Goal: Check status: Check status

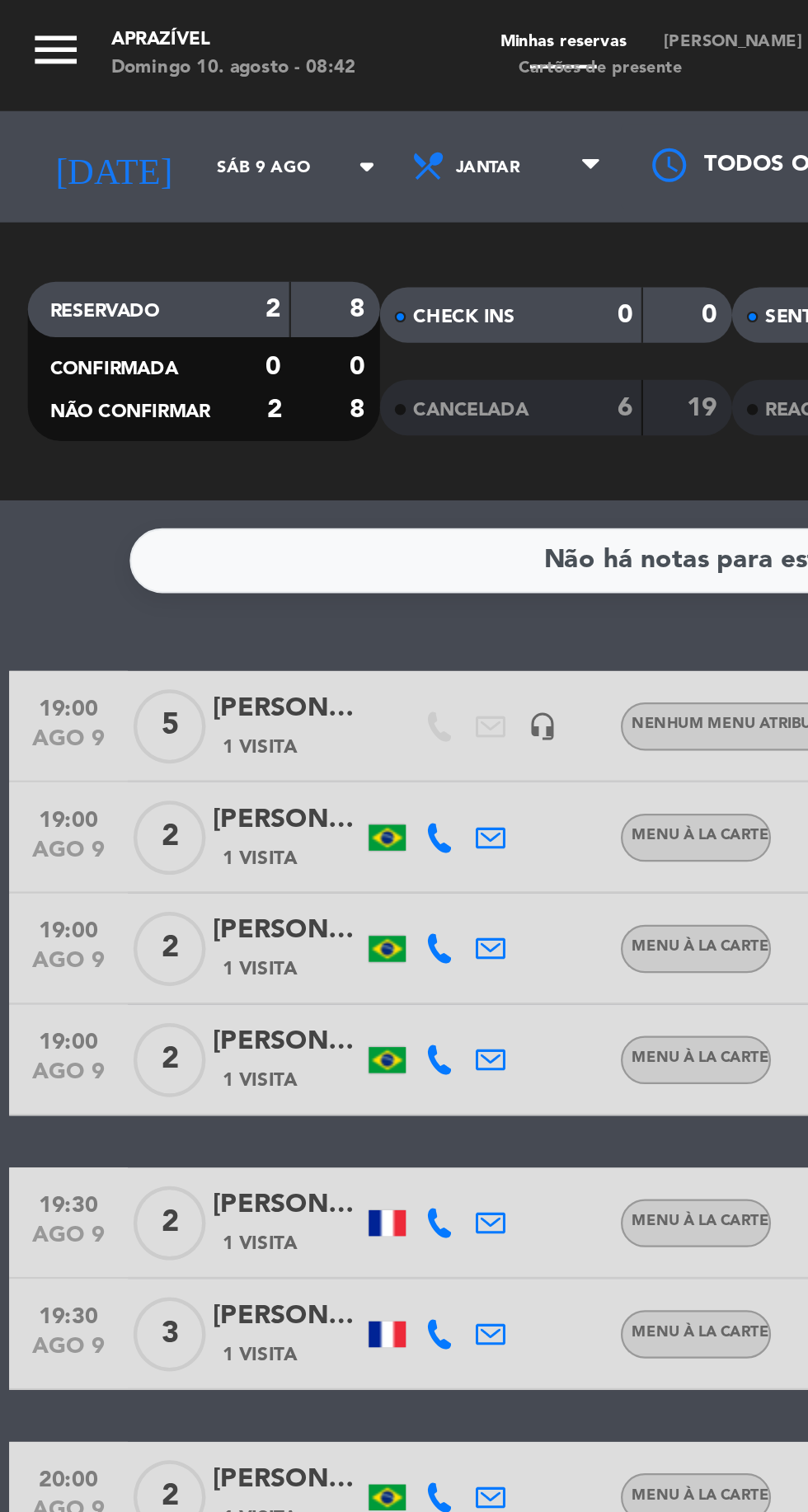
click at [88, 73] on input "Sáb 9 ago" at bounding box center [140, 74] width 104 height 26
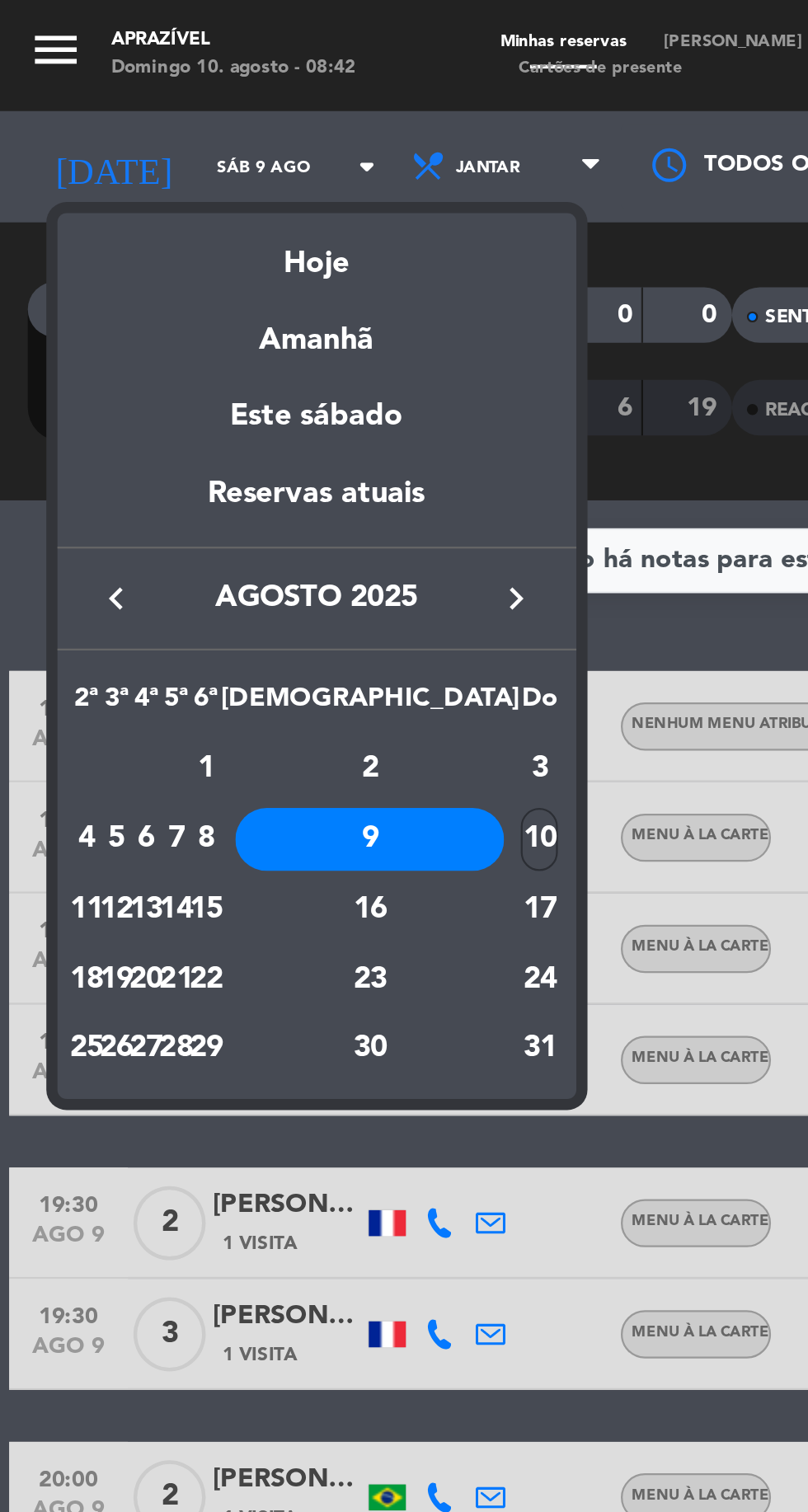
click at [152, 125] on div "Hoje" at bounding box center [141, 111] width 231 height 34
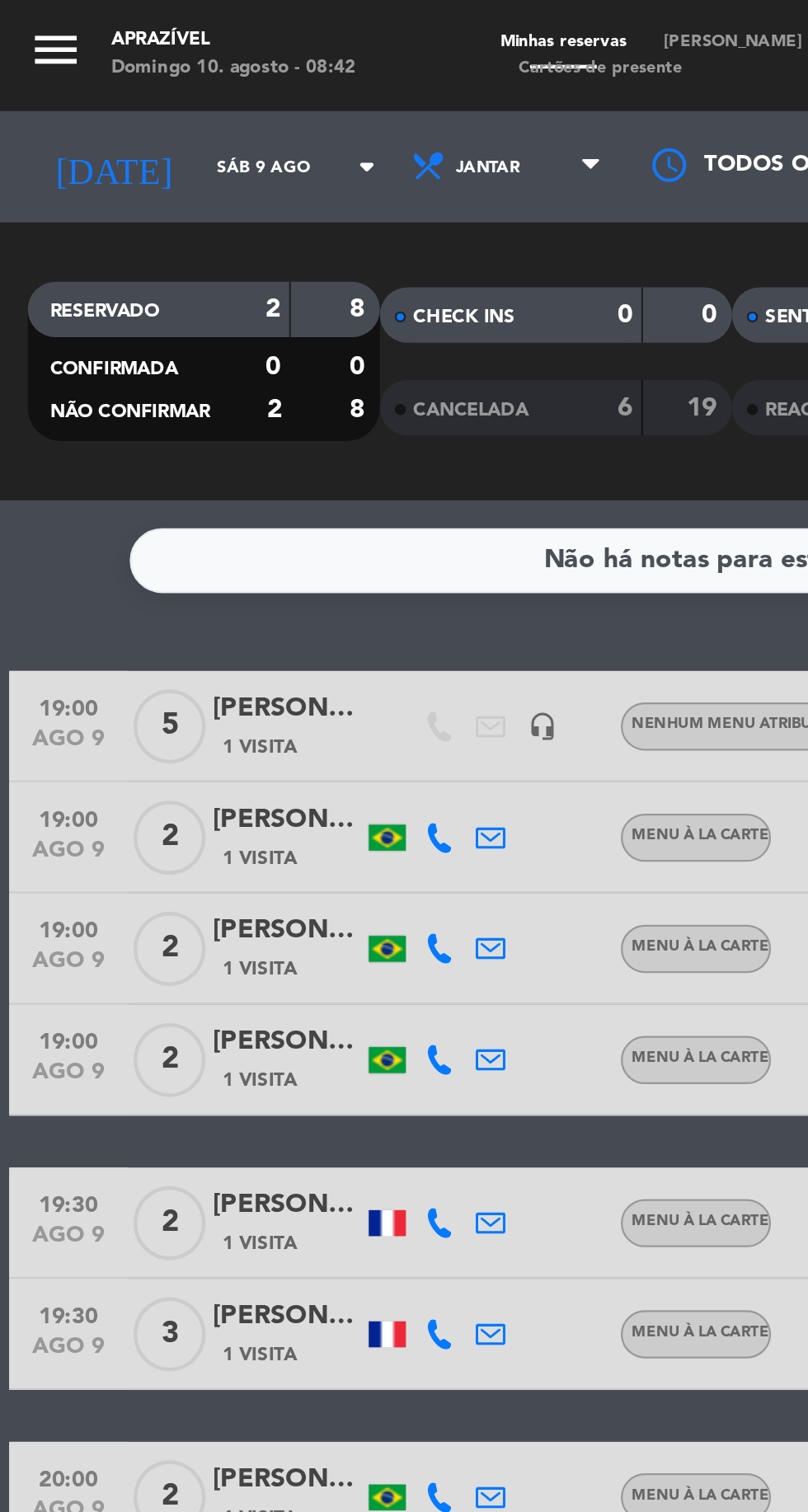
type input "Dom 10 ago"
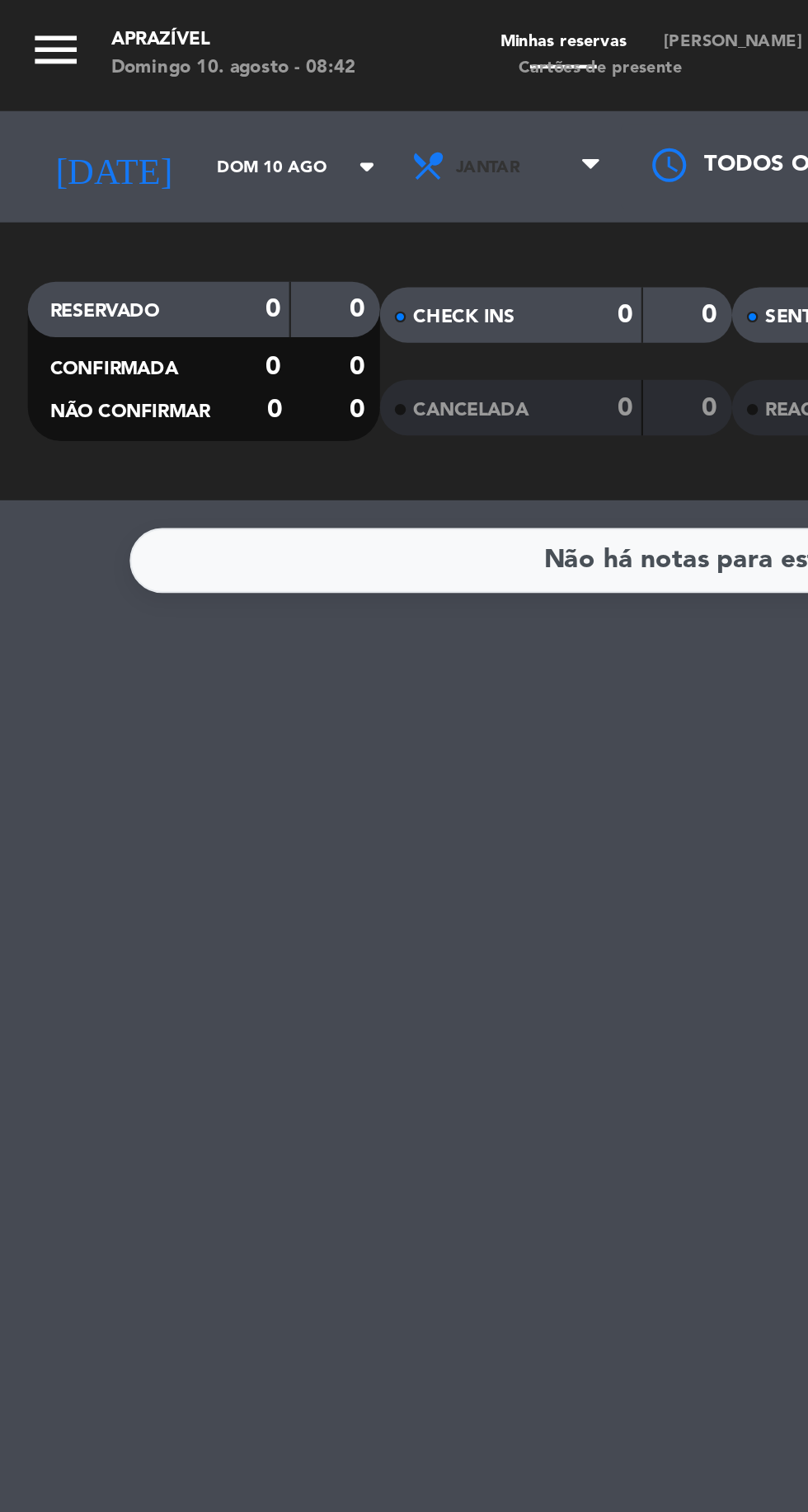
click at [203, 74] on span "Jantar" at bounding box center [217, 74] width 28 height 9
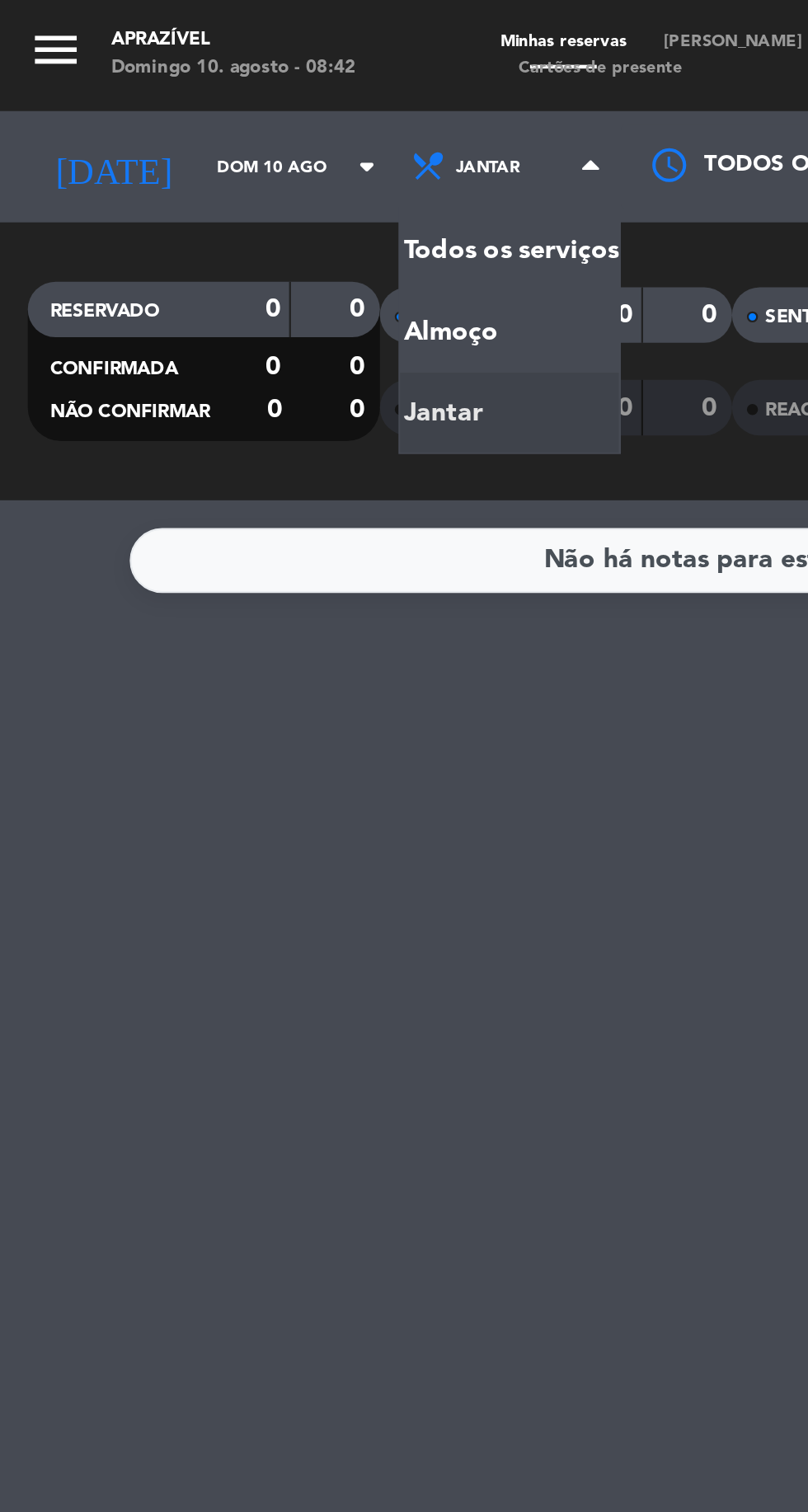
click at [172, 141] on div "menu Aprazível [PERSON_NAME] 10. [PERSON_NAME] - 08:42 Minhas reservas Mesas se…" at bounding box center [404, 111] width 808 height 222
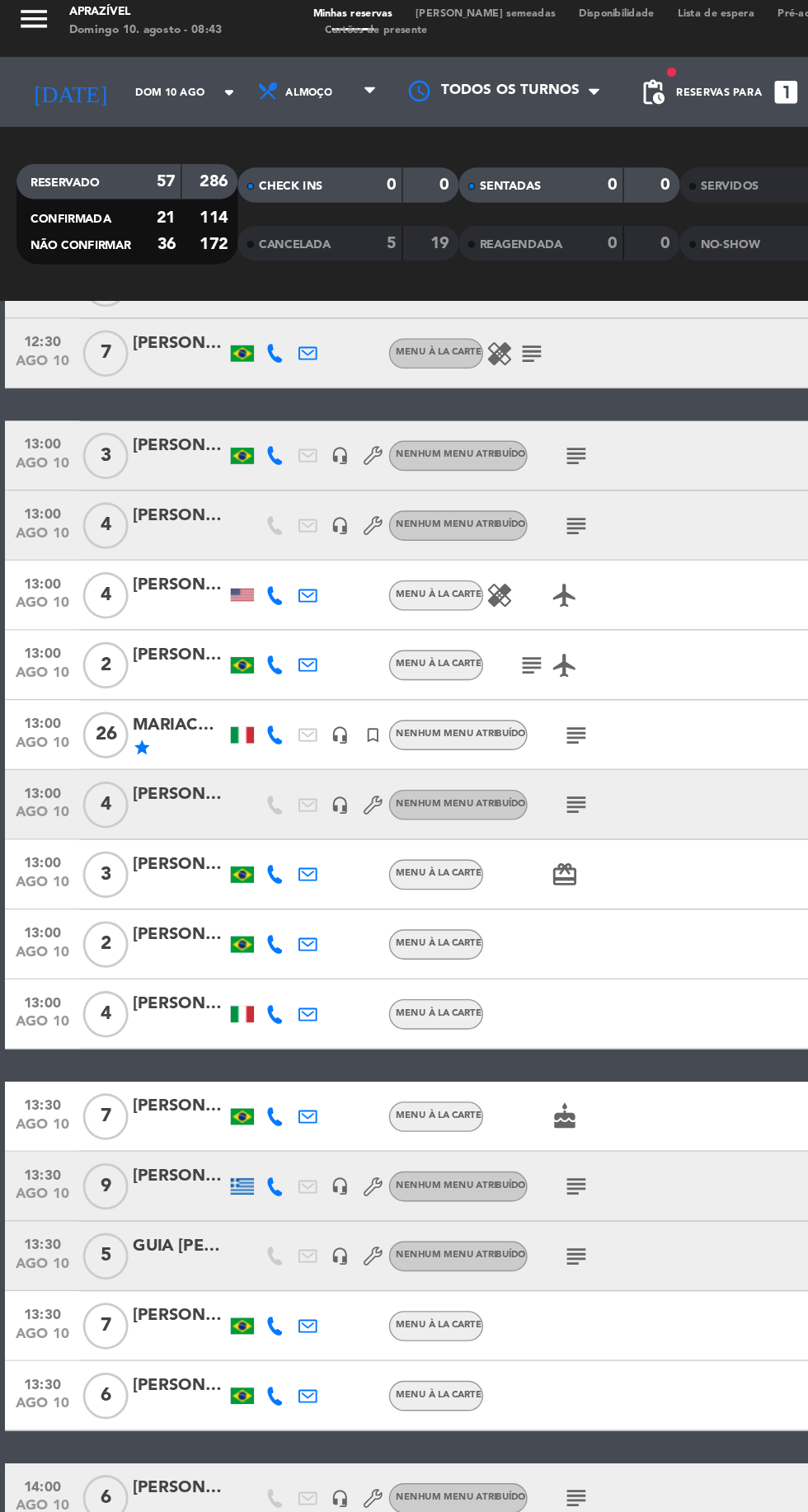
scroll to position [687, 0]
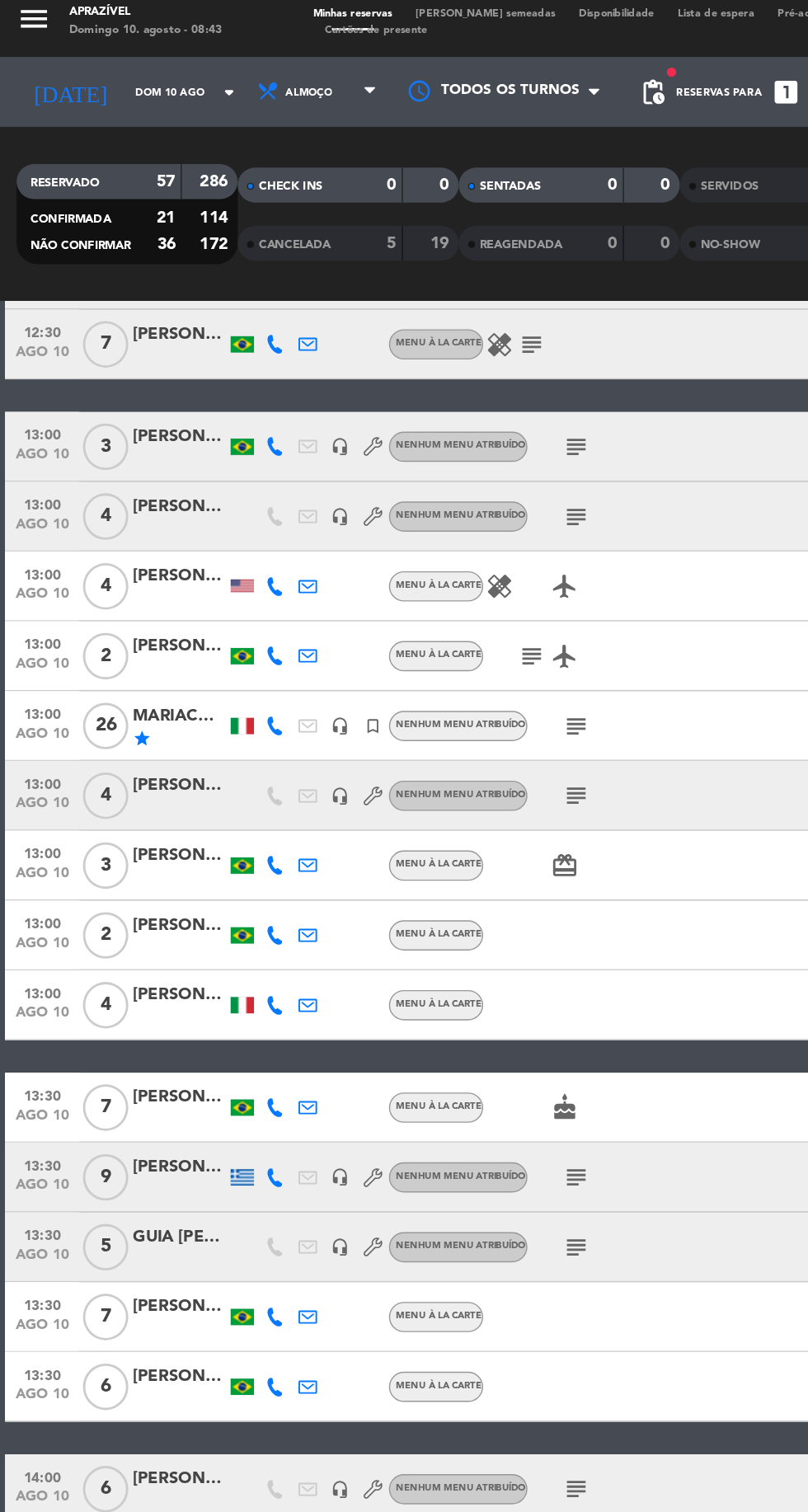
click at [405, 517] on icon "subject" at bounding box center [409, 524] width 20 height 20
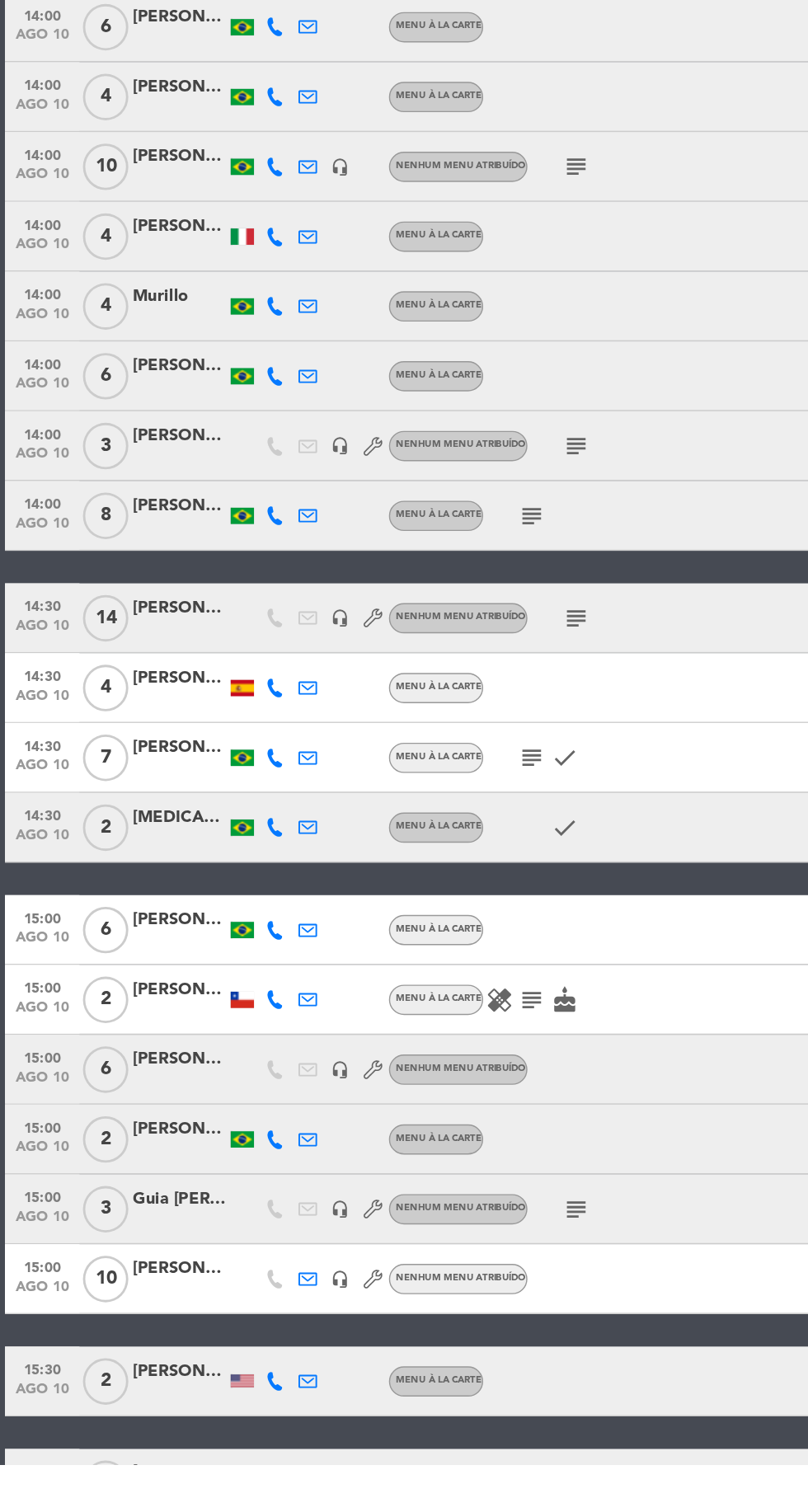
scroll to position [1453, 0]
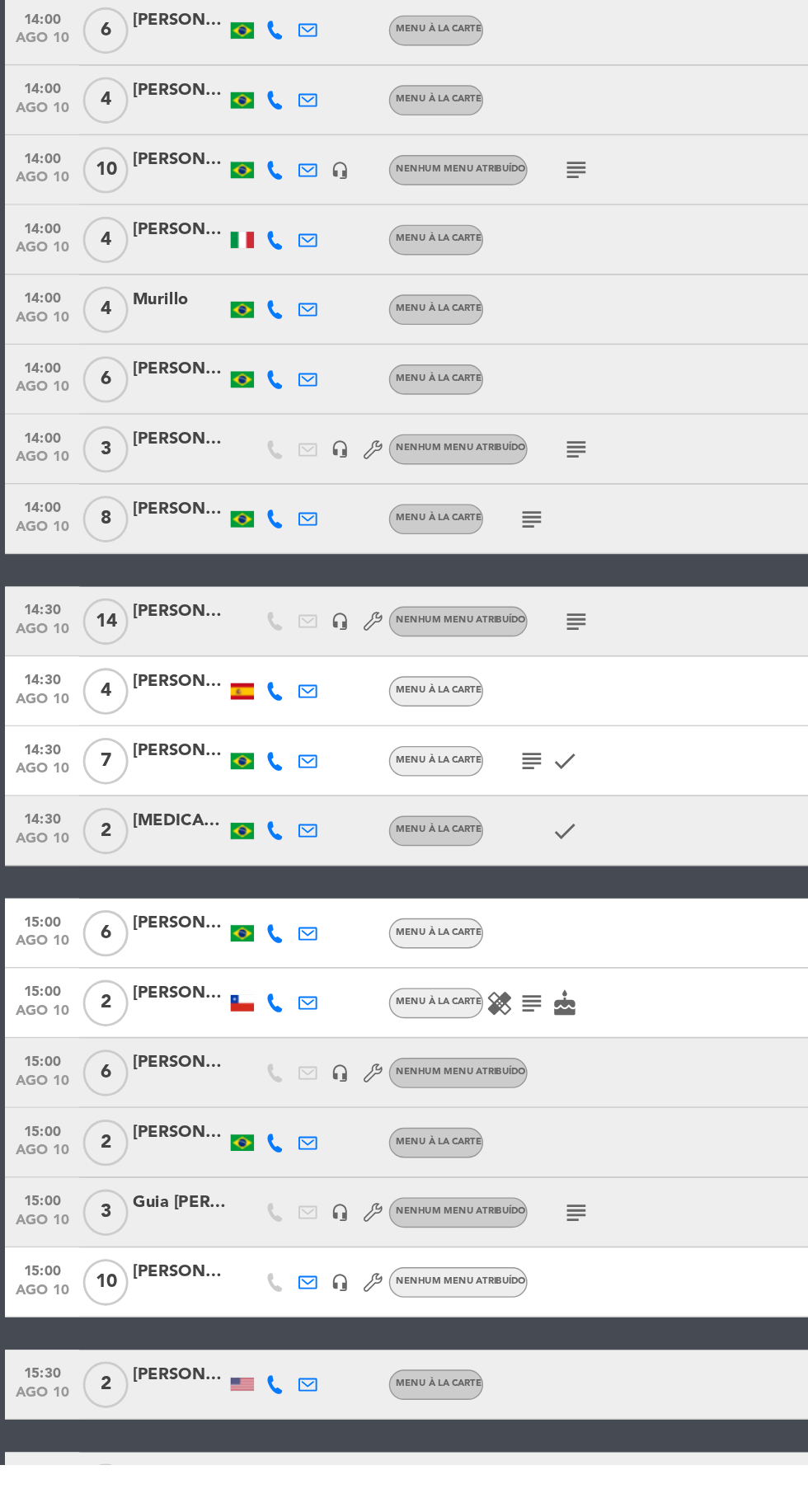
click at [411, 914] on icon "subject" at bounding box center [409, 915] width 20 height 20
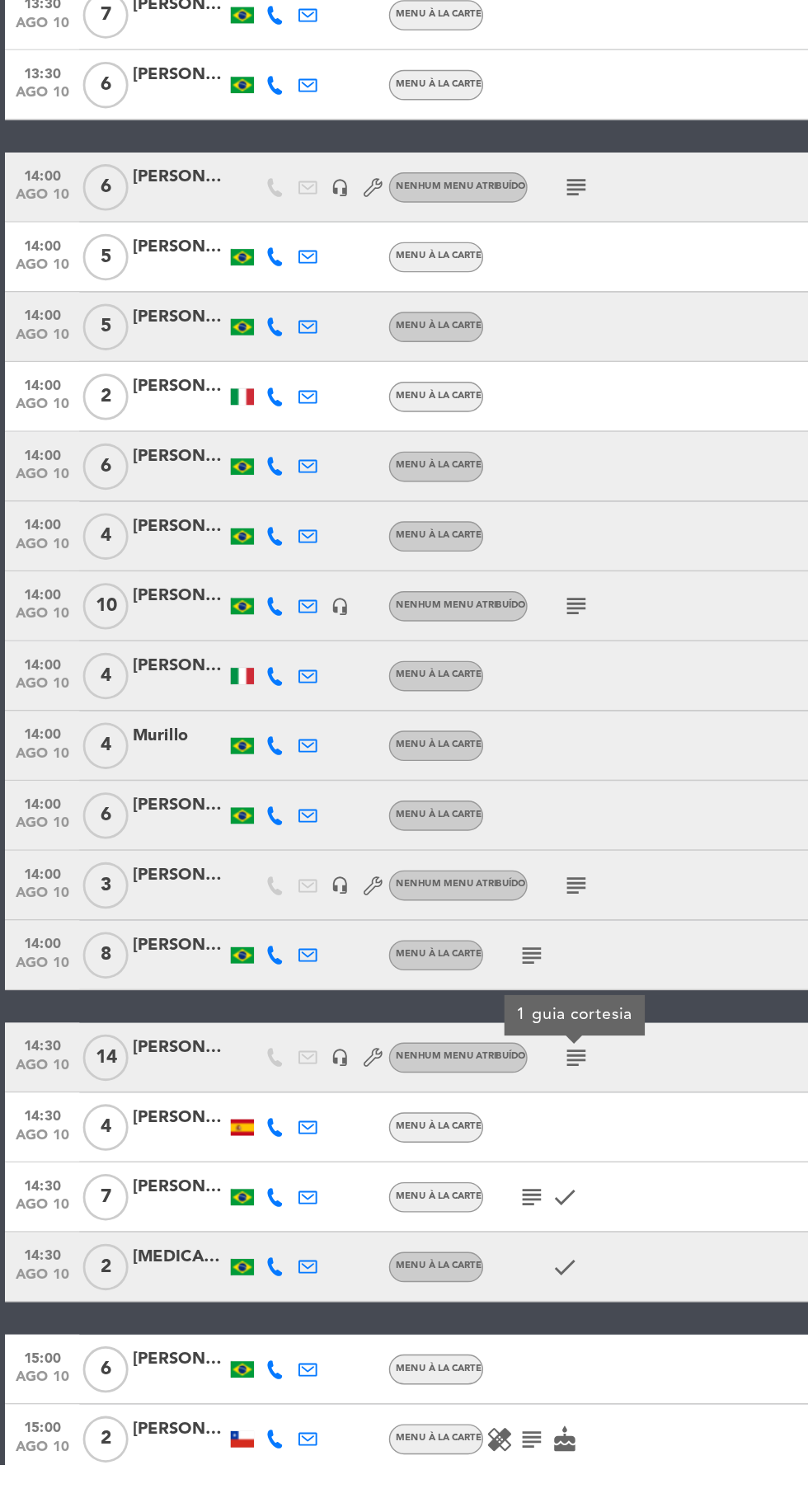
scroll to position [1130, 0]
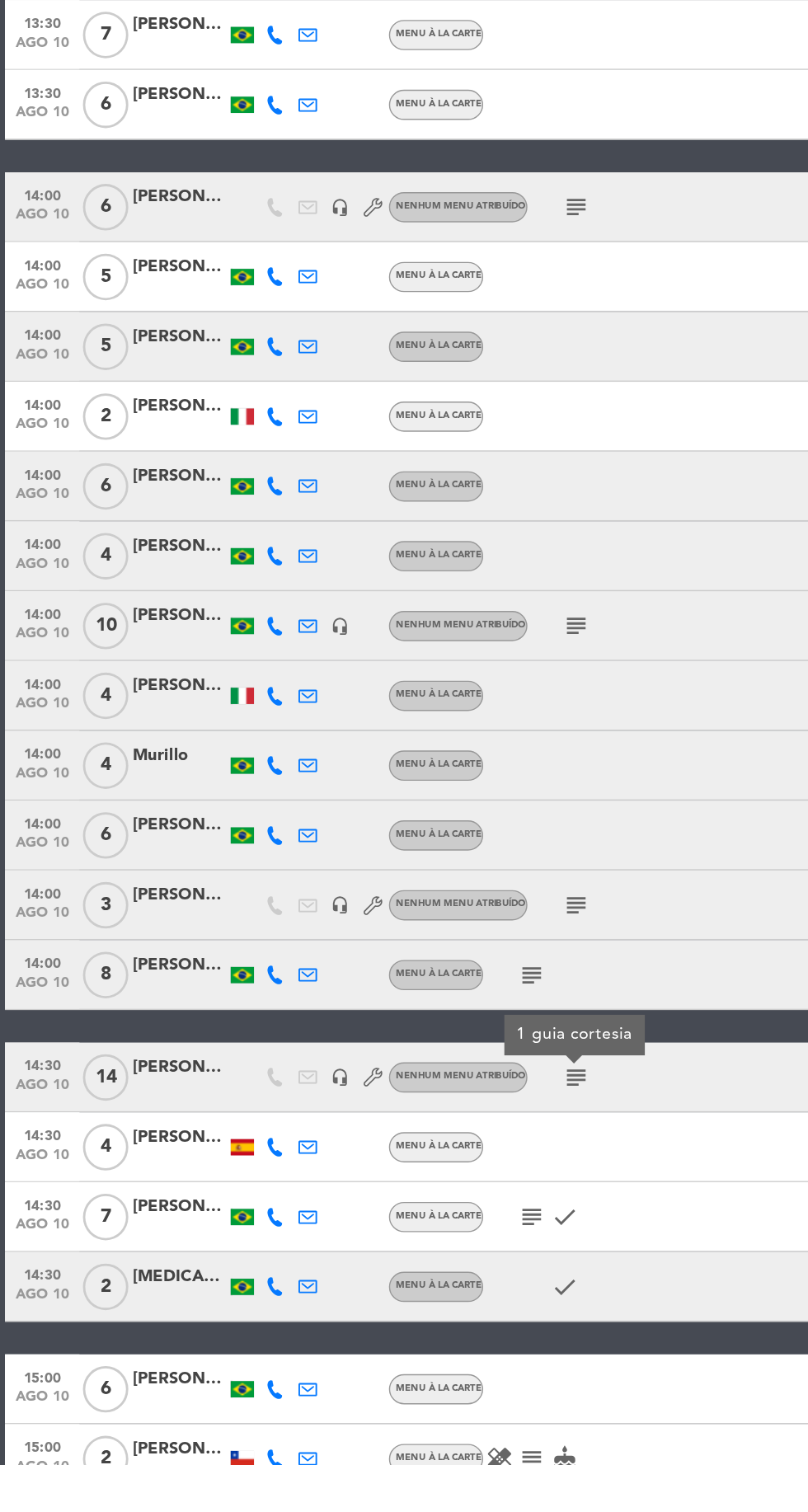
click at [416, 916] on icon "subject" at bounding box center [409, 917] width 20 height 20
click at [379, 1167] on icon "subject" at bounding box center [378, 1165] width 20 height 20
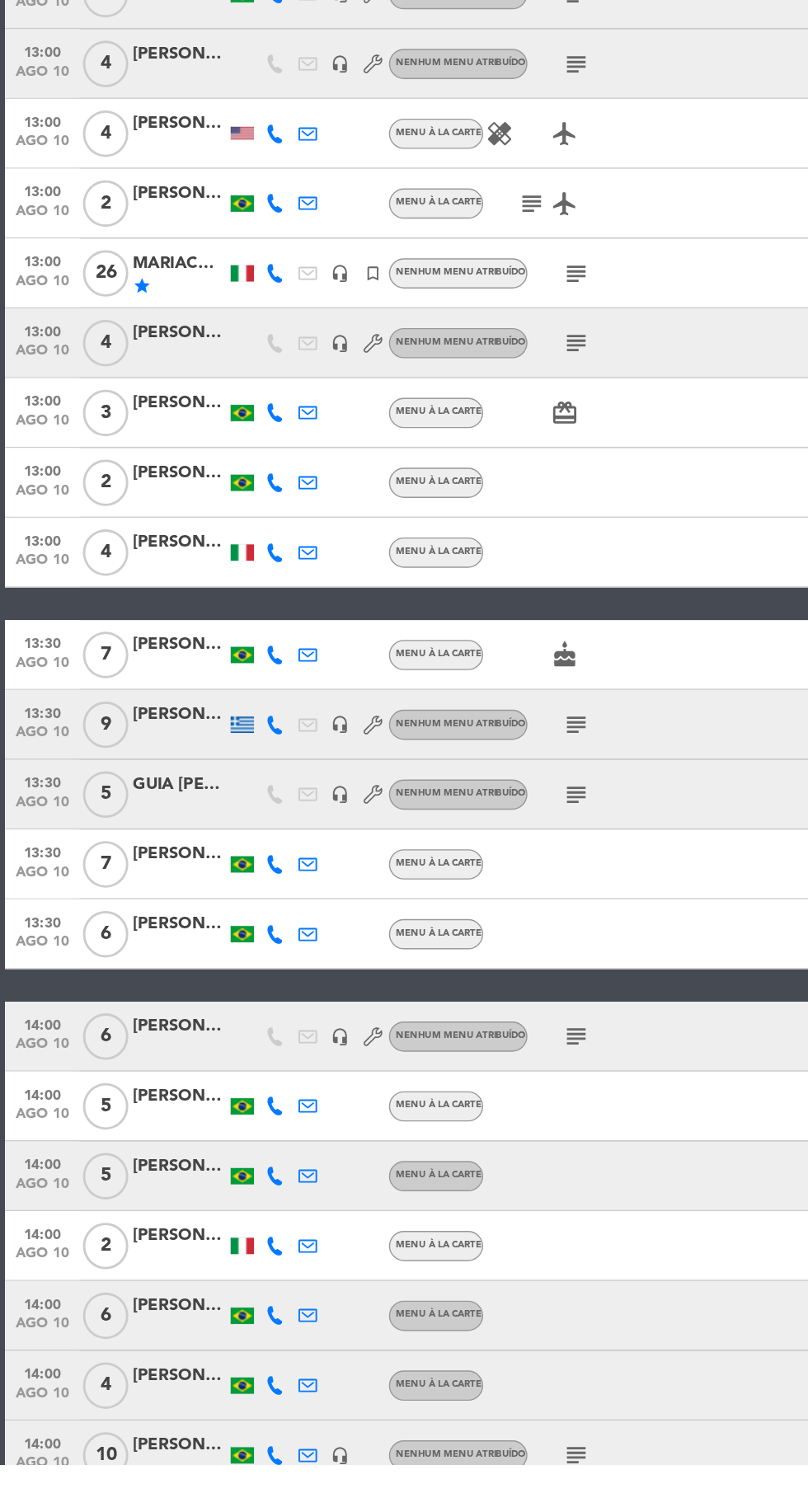
scroll to position [527, 0]
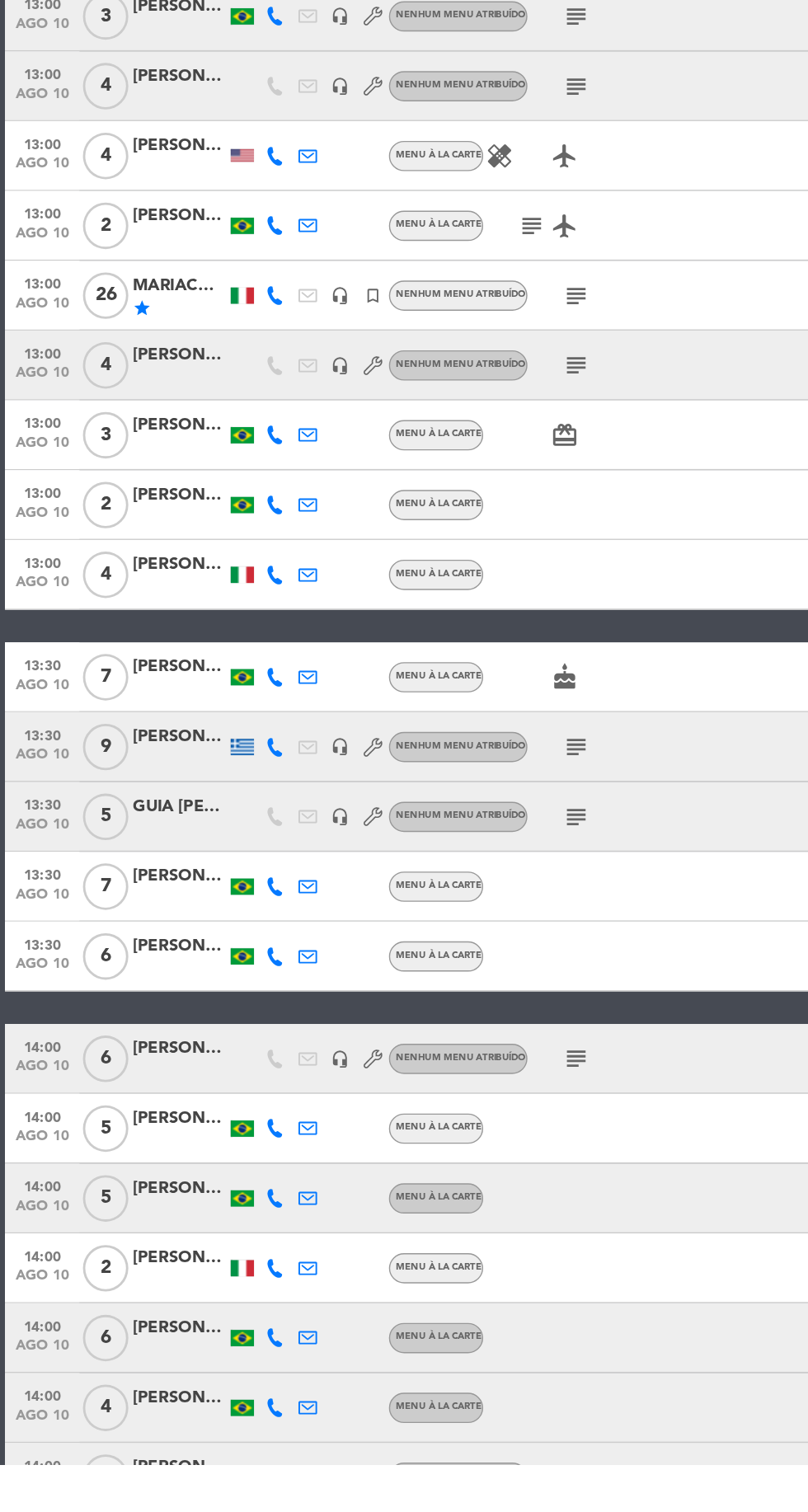
click at [408, 1060] on icon "subject" at bounding box center [409, 1052] width 20 height 20
click at [411, 997] on icon "subject" at bounding box center [409, 1004] width 20 height 20
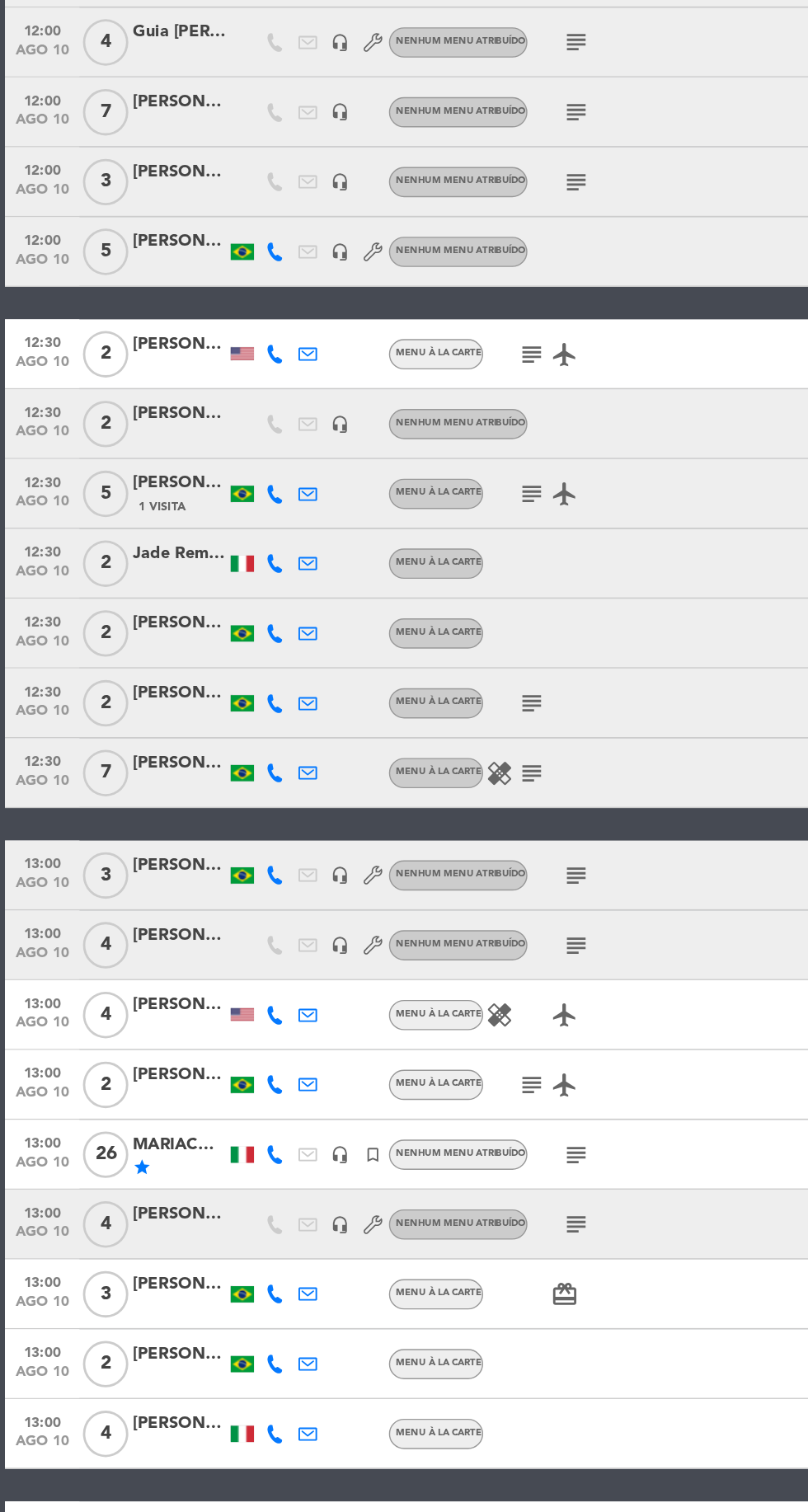
scroll to position [43, 0]
